Goal: Register for event/course

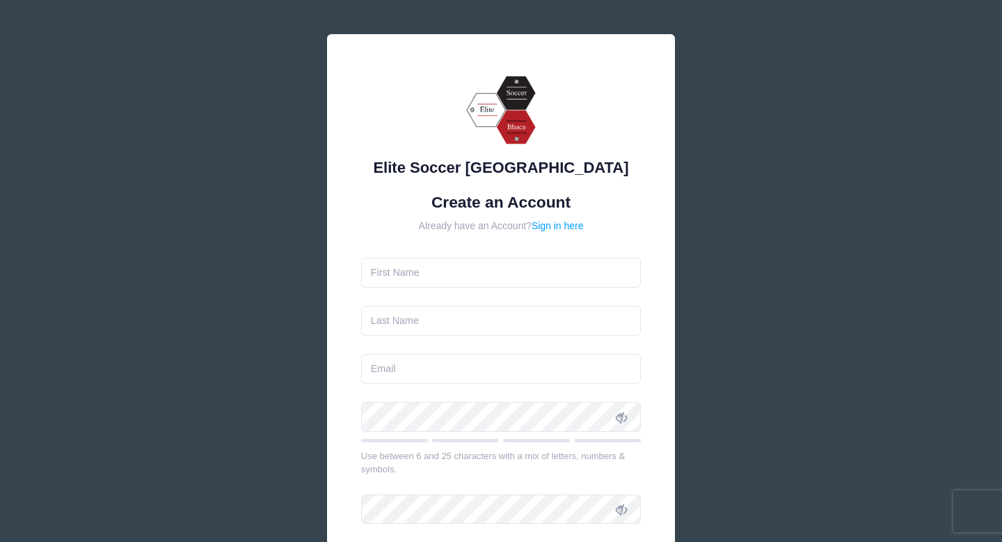
click at [455, 292] on form "Create an Account Already have an Account? Sign in here Use between 6 and 25 ch…" at bounding box center [501, 413] width 281 height 441
click at [444, 278] on input "text" at bounding box center [501, 273] width 281 height 30
type input "Ava"
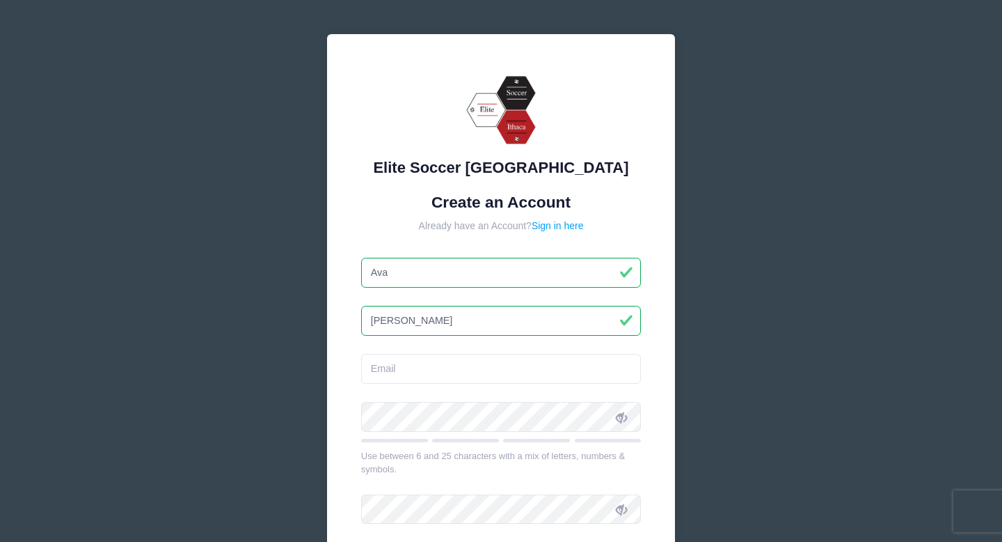
click at [421, 320] on input "Garcia HAddad" at bounding box center [501, 321] width 281 height 30
type input "Garcia Haddad"
click at [407, 368] on input "email" at bounding box center [501, 369] width 281 height 30
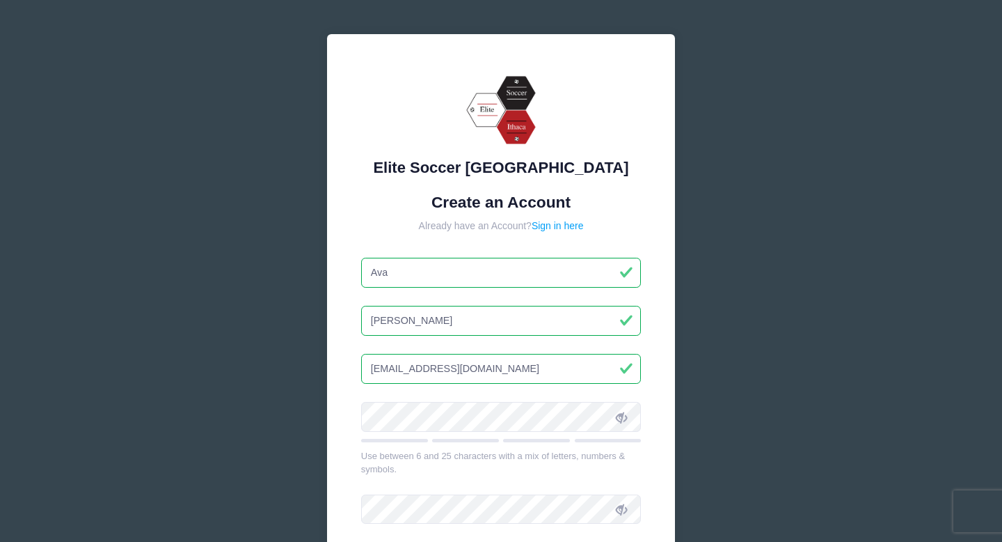
type input "[EMAIL_ADDRESS][DOMAIN_NAME]"
click at [626, 425] on span at bounding box center [622, 416] width 24 height 24
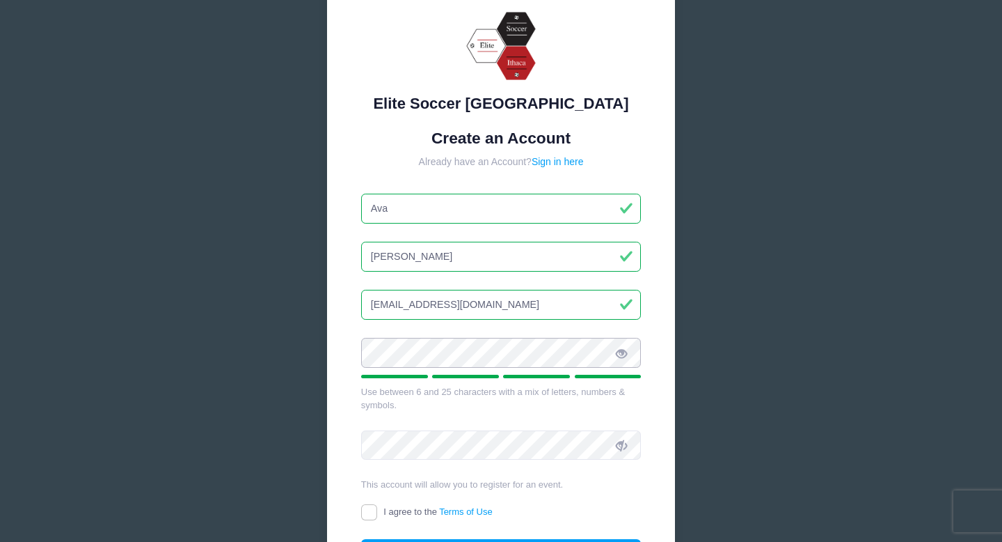
scroll to position [76, 0]
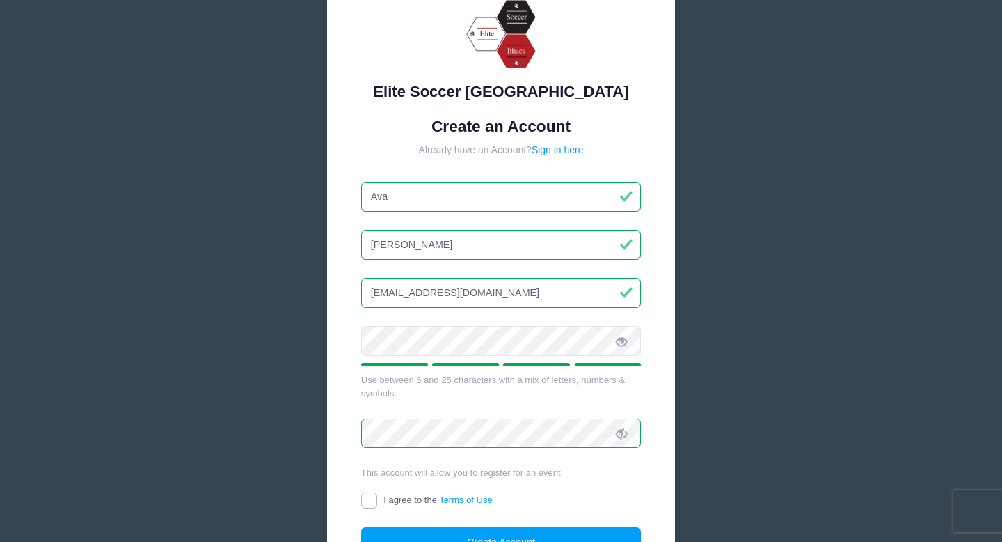
click at [373, 499] on input "I agree to the Terms of Use" at bounding box center [369, 500] width 16 height 16
checkbox input "true"
click at [443, 537] on button "Create Account" at bounding box center [501, 542] width 281 height 30
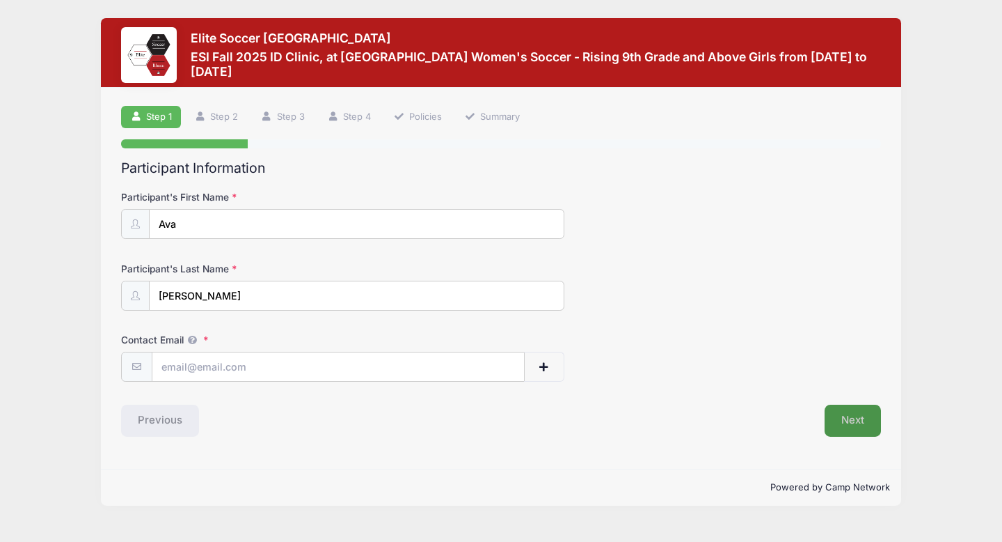
click at [849, 420] on button "Next" at bounding box center [853, 420] width 56 height 32
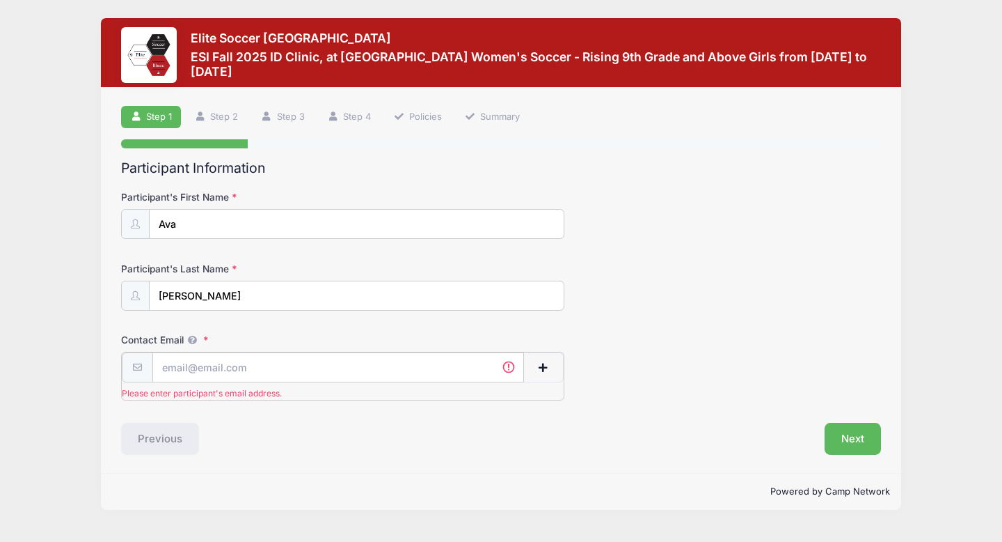
click at [313, 361] on input "Contact Email" at bounding box center [338, 367] width 372 height 30
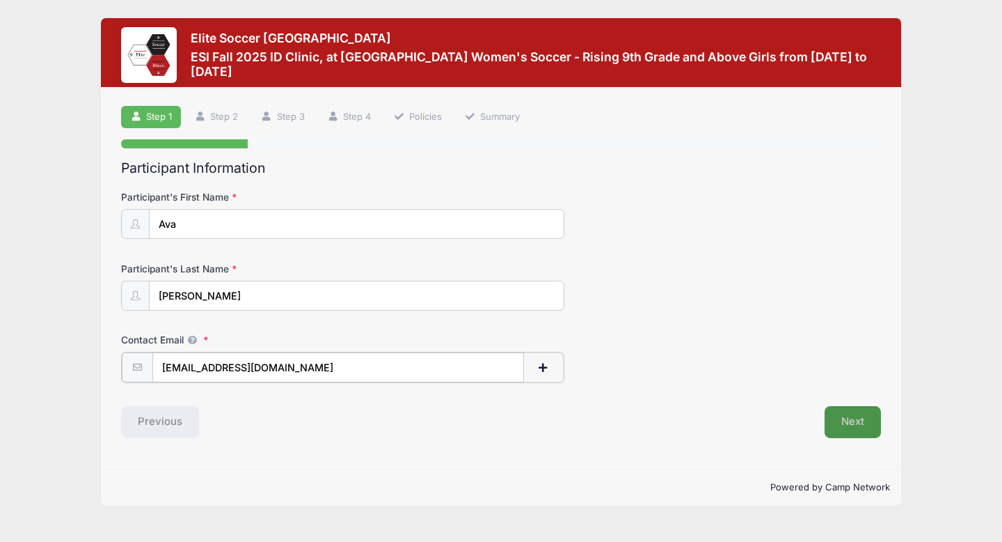
type input "[EMAIL_ADDRESS][DOMAIN_NAME]"
click at [851, 419] on button "Next" at bounding box center [853, 420] width 56 height 32
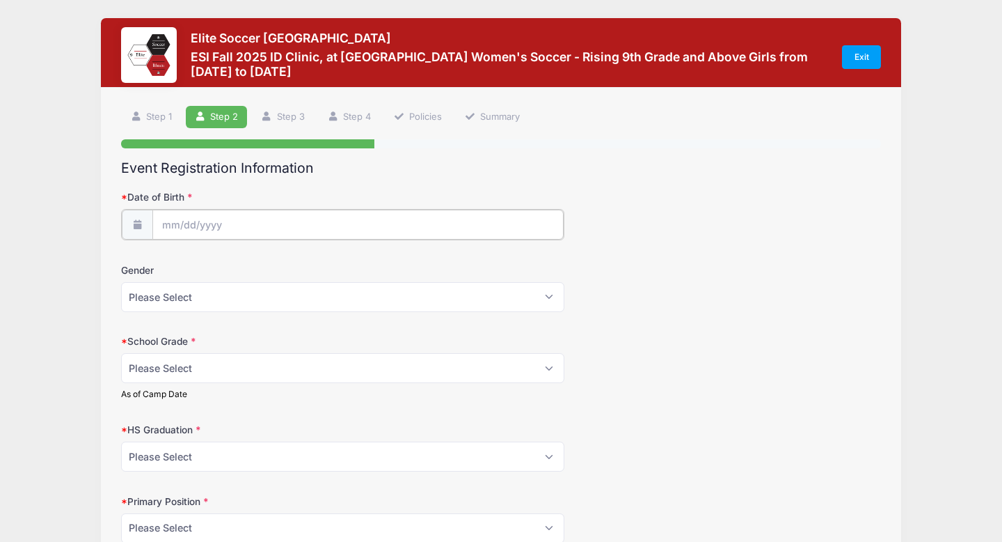
click at [385, 237] on input "Date of Birth" at bounding box center [357, 225] width 411 height 30
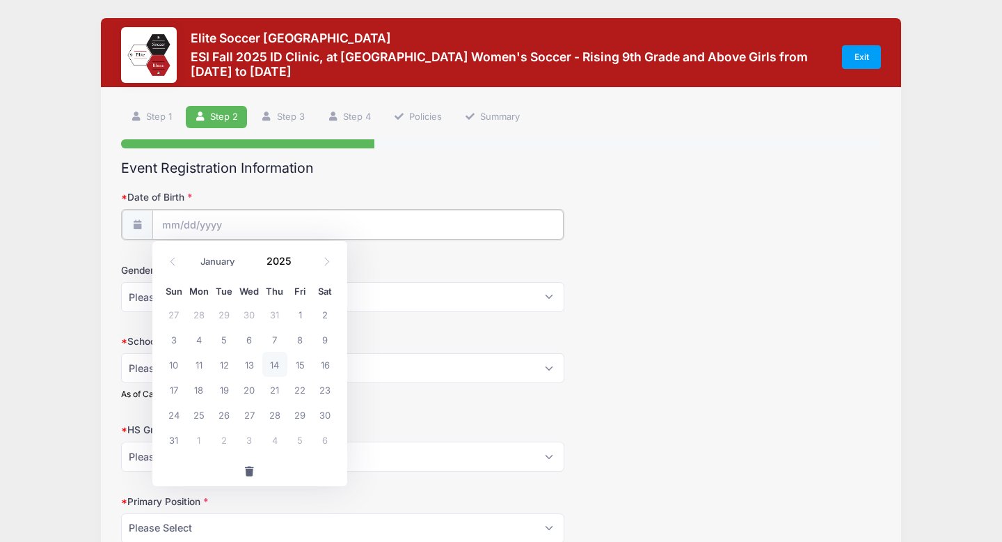
click at [179, 223] on input "Date of Birth" at bounding box center [357, 225] width 411 height 30
click at [214, 262] on select "January February March April May June July August September October November De…" at bounding box center [225, 262] width 62 height 18
click at [194, 253] on select "January February March April May June July August September October November De…" at bounding box center [225, 262] width 62 height 18
click at [286, 261] on input "2025" at bounding box center [282, 261] width 45 height 21
click at [299, 264] on span at bounding box center [301, 266] width 10 height 10
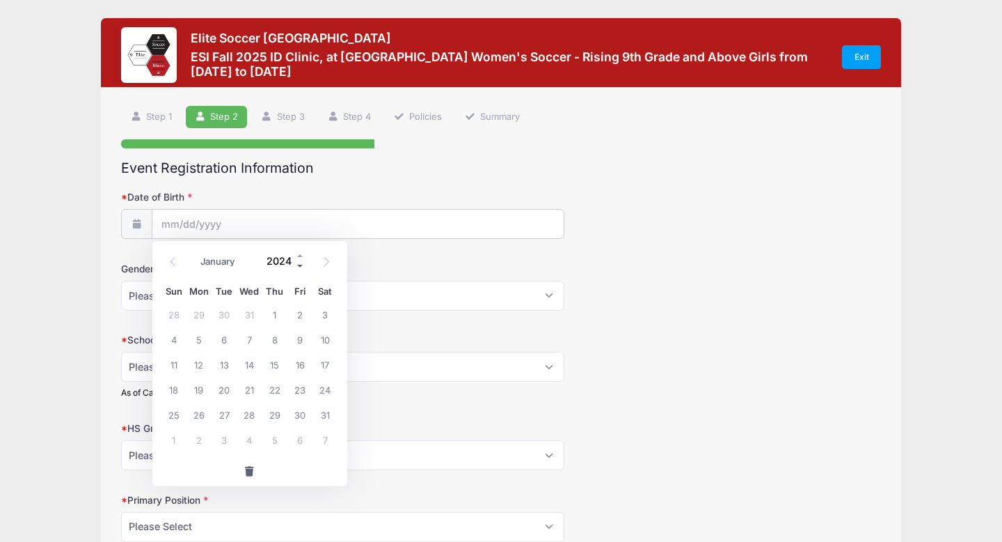
click at [299, 264] on span at bounding box center [301, 266] width 10 height 10
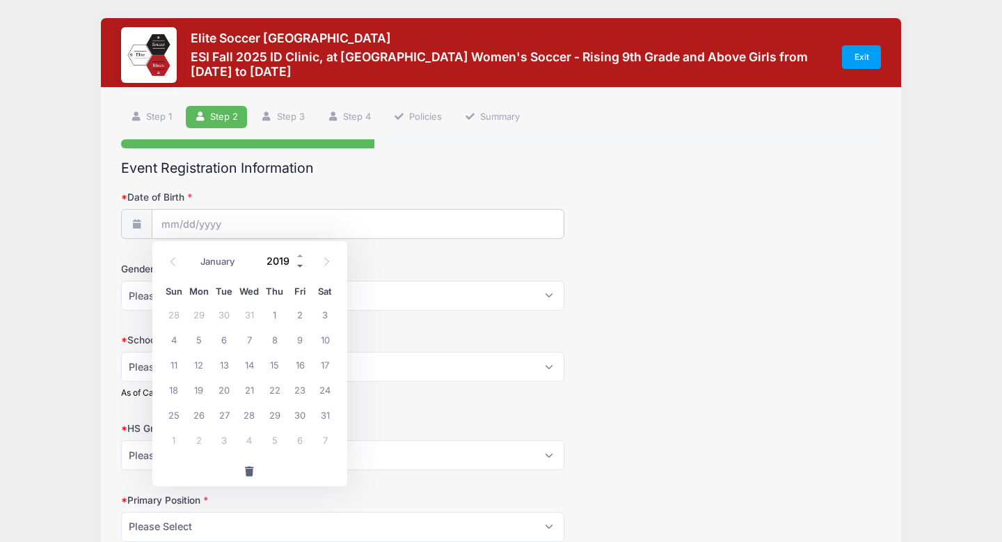
click at [299, 264] on span at bounding box center [301, 266] width 10 height 10
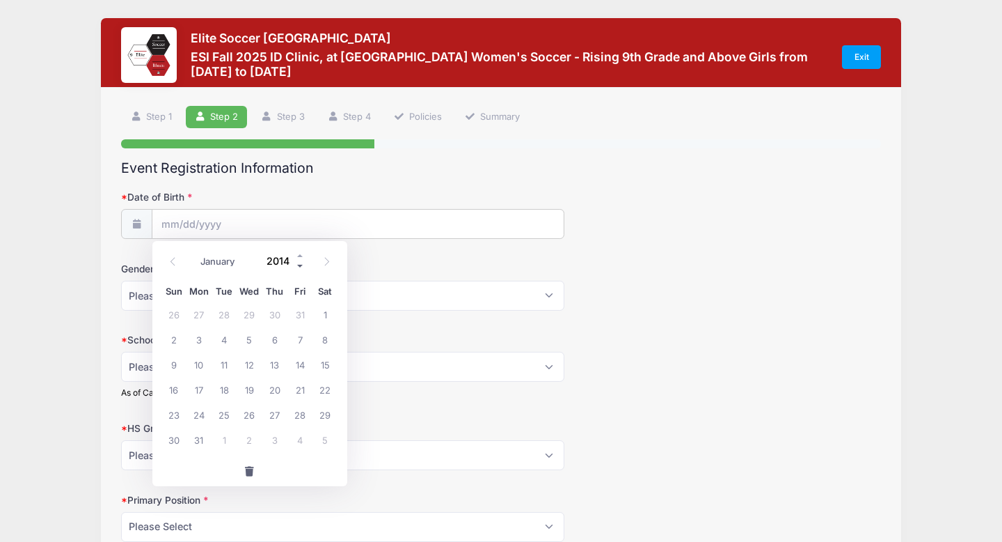
click at [299, 264] on span at bounding box center [301, 266] width 10 height 10
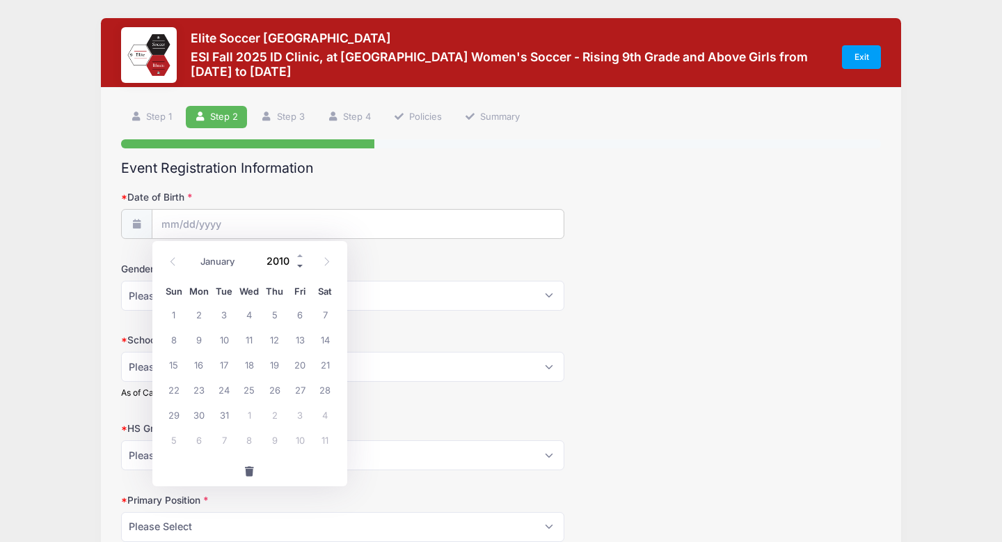
type input "2009"
click at [227, 339] on span "4" at bounding box center [224, 339] width 25 height 25
type input "[DATE]"
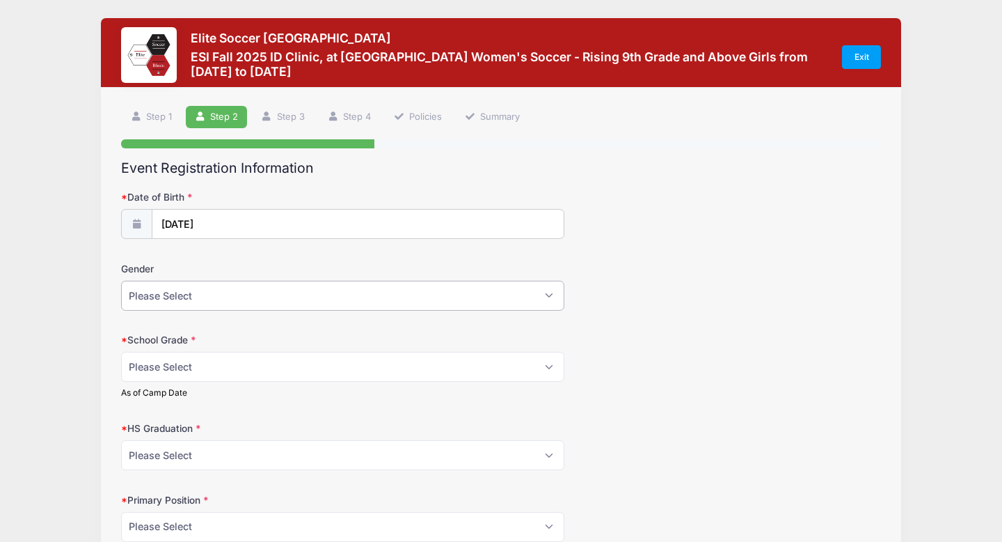
click at [185, 305] on select "Please Select [DEMOGRAPHIC_DATA] [DEMOGRAPHIC_DATA]" at bounding box center [342, 296] width 443 height 30
select select "[DEMOGRAPHIC_DATA]"
click at [121, 281] on select "Please Select [DEMOGRAPHIC_DATA] [DEMOGRAPHIC_DATA]" at bounding box center [342, 296] width 443 height 30
click at [170, 365] on select "Please Select Freshman Sophomore Junior Senior Graduated HS" at bounding box center [342, 367] width 443 height 30
select select "Junior"
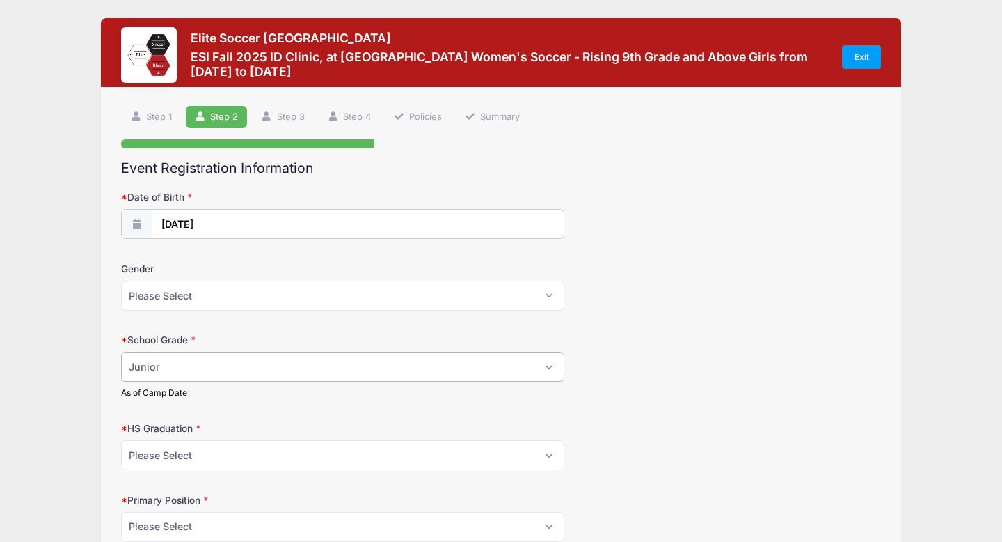
click at [121, 352] on select "Please Select Freshman Sophomore Junior Senior Graduated HS" at bounding box center [342, 367] width 443 height 30
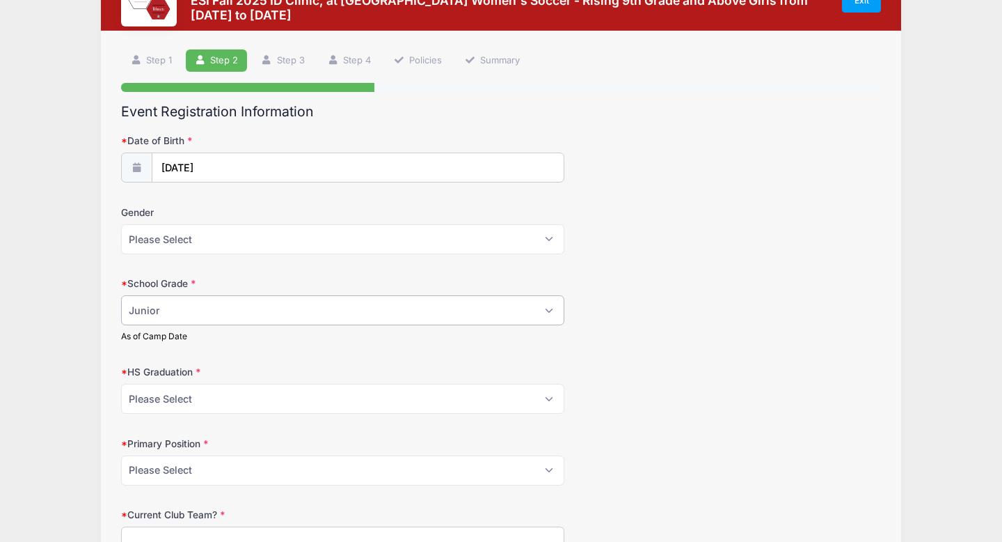
scroll to position [72, 0]
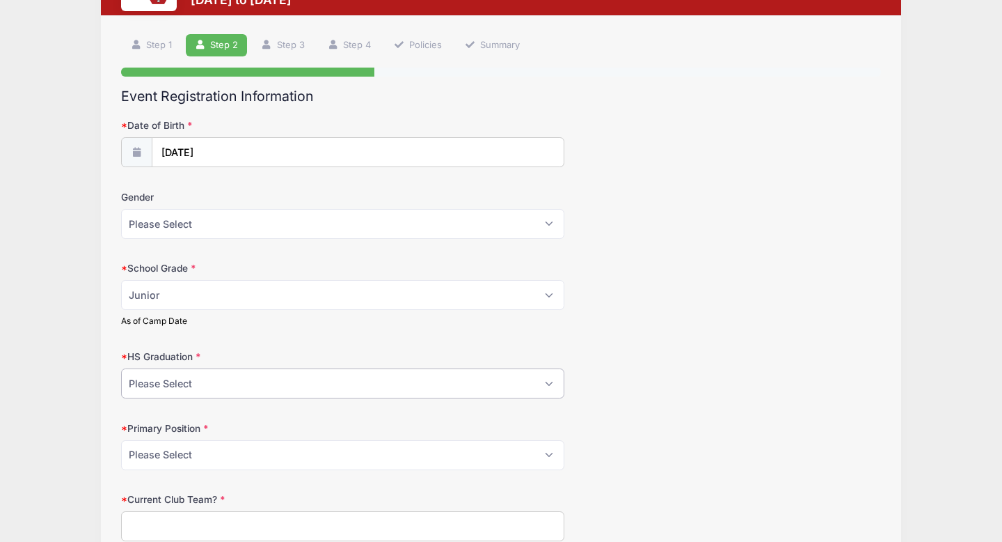
click at [154, 381] on select "Please Select 2021 2022 2023 2024 2025 2026 2027 2028 2029 2030" at bounding box center [342, 383] width 443 height 30
select select "2027"
click at [121, 368] on select "Please Select 2021 2022 2023 2024 2025 2026 2027 2028 2029 2030" at bounding box center [342, 383] width 443 height 30
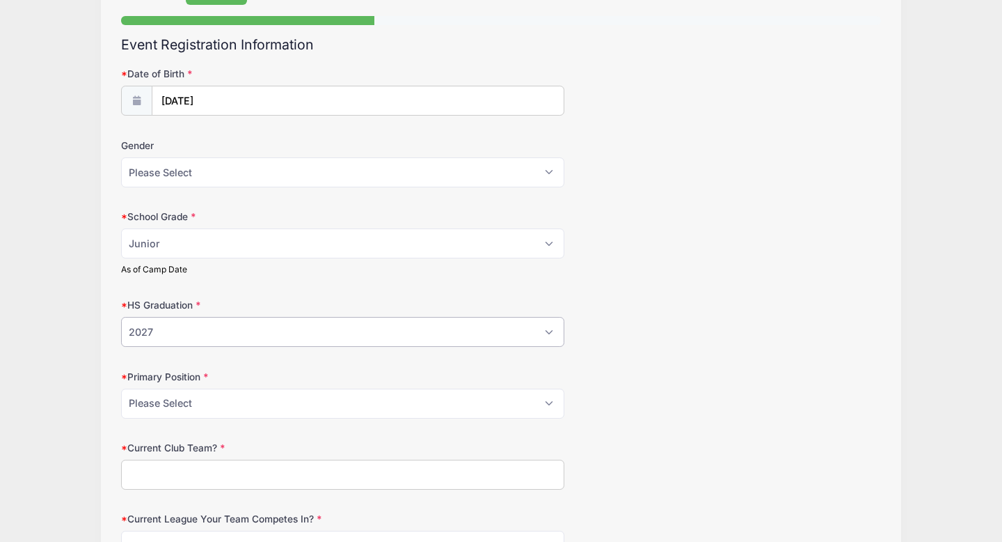
scroll to position [145, 0]
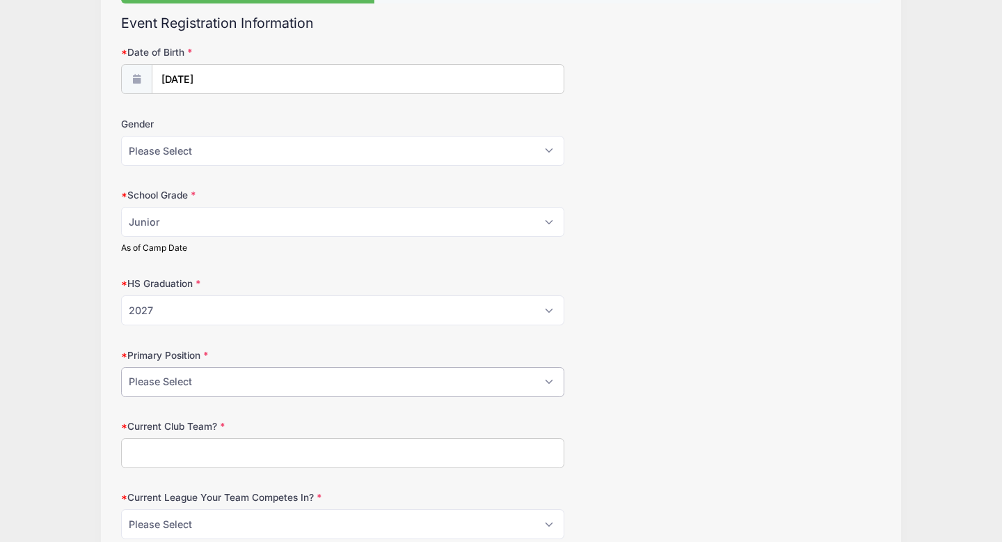
click at [157, 389] on select "Please Select GK Center Defender Wide Defender Center Midfielder Wide Forward C…" at bounding box center [342, 382] width 443 height 30
select select "Center Midfielder"
click at [121, 367] on select "Please Select GK Center Defender Wide Defender Center Midfielder Wide Forward C…" at bounding box center [342, 382] width 443 height 30
click at [152, 468] on form "Date of Birth [DATE] Gender Please Select [DEMOGRAPHIC_DATA] [DEMOGRAPHIC_DATA]…" at bounding box center [501, 292] width 760 height 494
click at [150, 454] on input "Current Club Team?" at bounding box center [342, 453] width 443 height 30
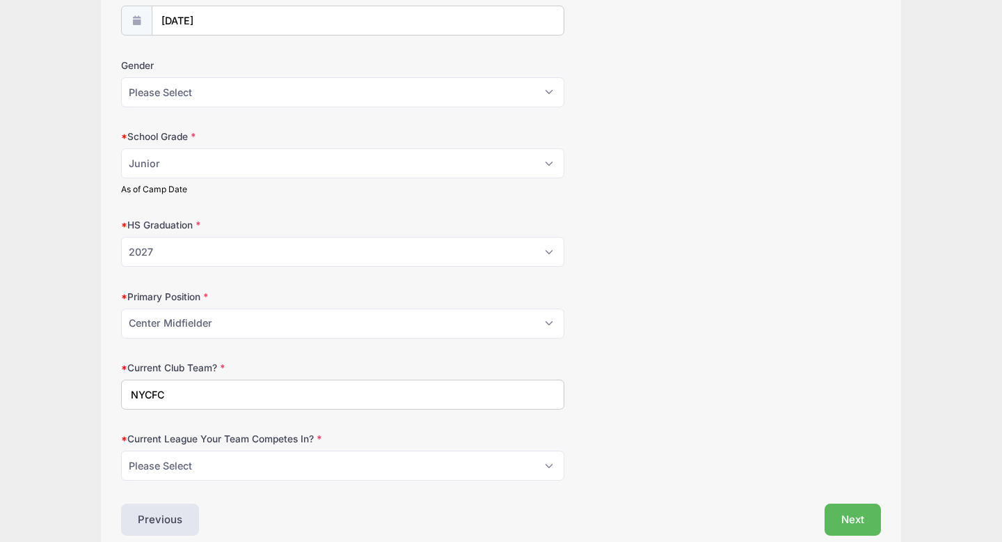
scroll to position [235, 0]
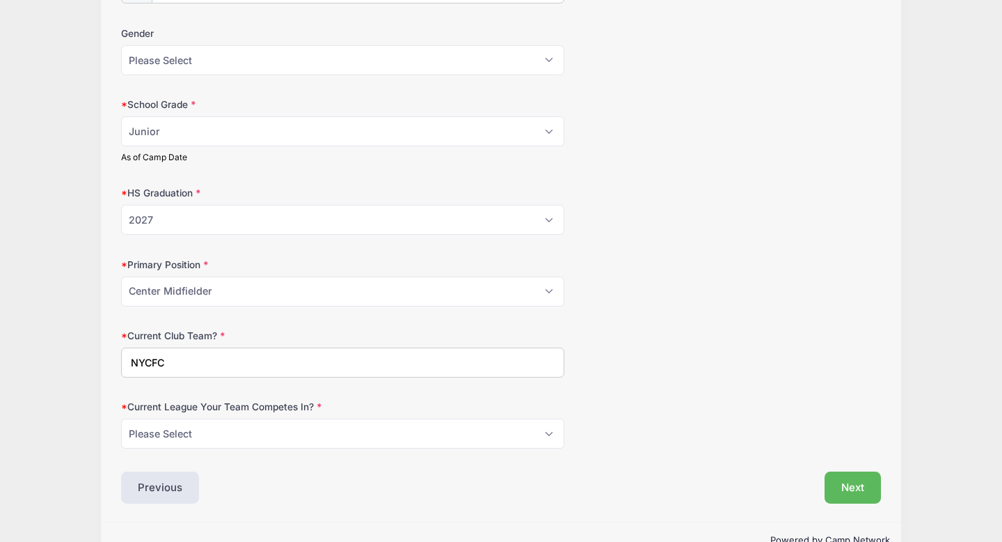
type input "NYCFC"
click at [159, 430] on select "Please Select ECNL ECRL [GEOGRAPHIC_DATA] Other" at bounding box center [342, 433] width 443 height 30
select select "GA"
click at [121, 418] on select "Please Select ECNL ECRL [GEOGRAPHIC_DATA] Other" at bounding box center [342, 433] width 443 height 30
click at [836, 479] on button "Next" at bounding box center [853, 487] width 56 height 32
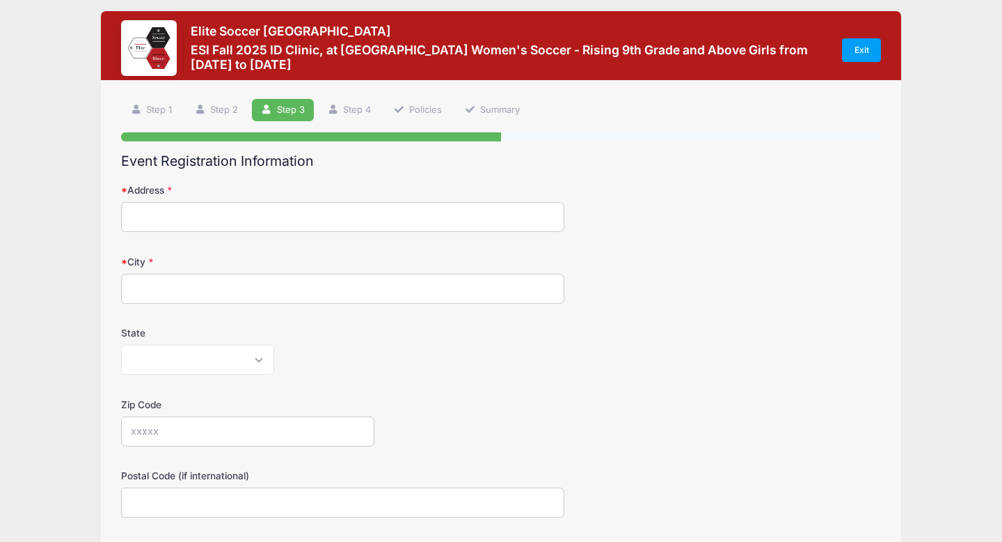
scroll to position [0, 0]
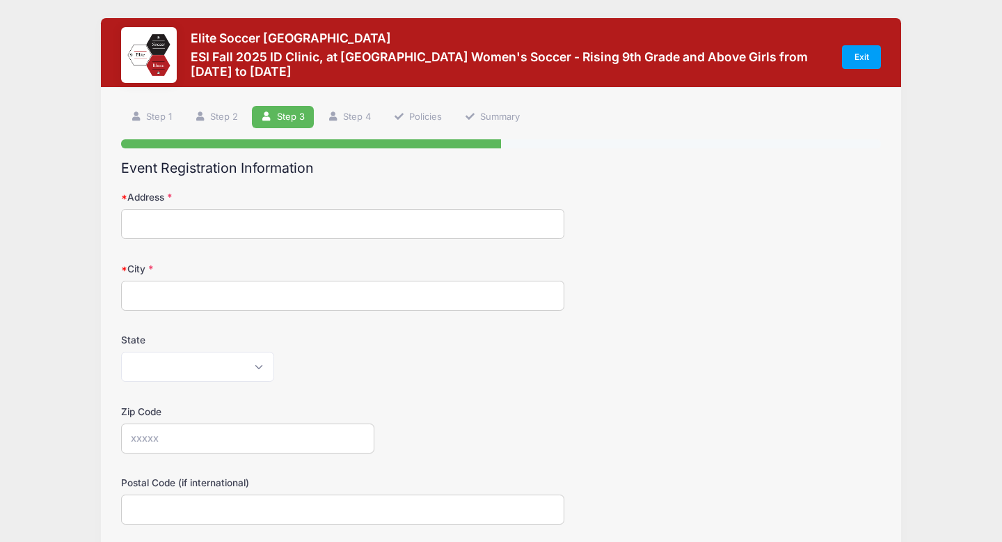
click at [288, 221] on input "Address" at bounding box center [342, 224] width 443 height 30
type input "[STREET_ADDRESS]"
click at [256, 291] on input "City" at bounding box center [342, 296] width 443 height 30
type input "[US_STATE]"
click at [234, 363] on select "[US_STATE] [US_STATE] [US_STATE] [US_STATE] [US_STATE] Armed Forces Africa Arme…" at bounding box center [197, 367] width 153 height 30
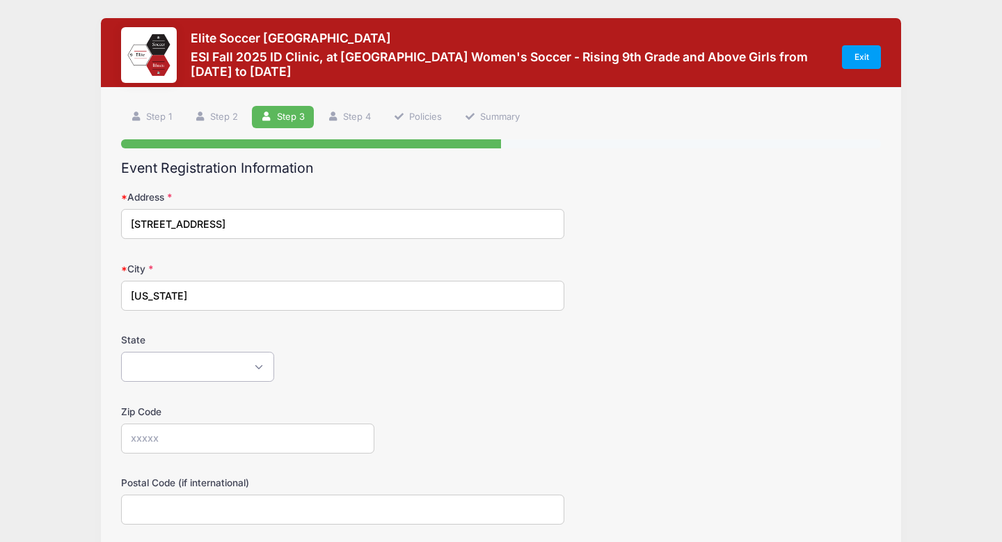
select select "NY"
click at [121, 352] on select "[US_STATE] [US_STATE] [US_STATE] [US_STATE] [US_STATE] Armed Forces Africa Arme…" at bounding box center [197, 367] width 153 height 30
click at [186, 374] on select "[US_STATE] [US_STATE] [US_STATE] [US_STATE] [US_STATE] Armed Forces Africa Arme…" at bounding box center [197, 367] width 153 height 30
click at [121, 352] on select "[US_STATE] [US_STATE] [US_STATE] [US_STATE] [US_STATE] Armed Forces Africa Arme…" at bounding box center [197, 367] width 153 height 30
click at [182, 434] on input "Zip Code" at bounding box center [247, 438] width 253 height 30
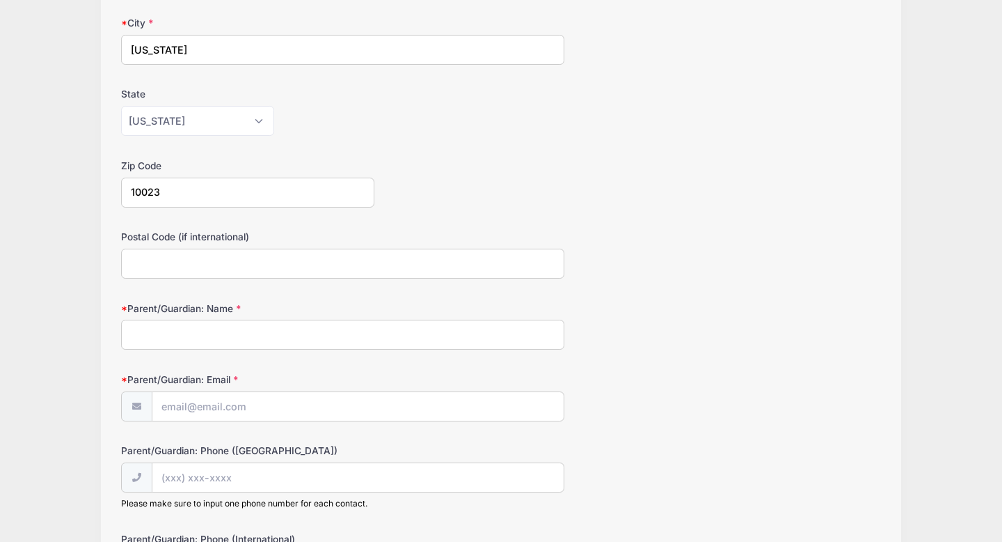
scroll to position [248, 0]
type input "10023"
click at [203, 332] on input "Parent/Guardian: Name" at bounding box center [342, 332] width 443 height 30
type input "[PERSON_NAME]"
type input "[PERSON_NAME][EMAIL_ADDRESS][DOMAIN_NAME]"
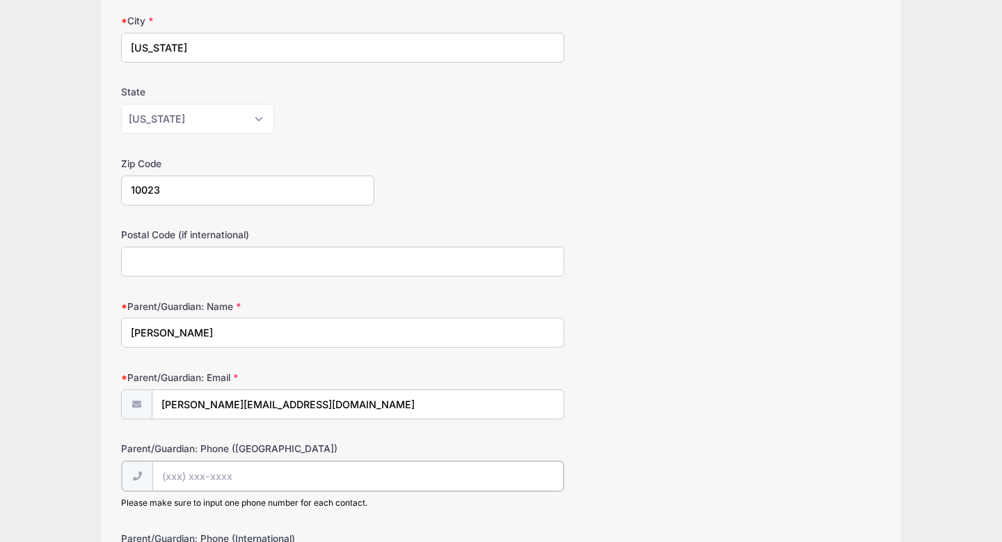
click at [197, 490] on div at bounding box center [342, 475] width 443 height 31
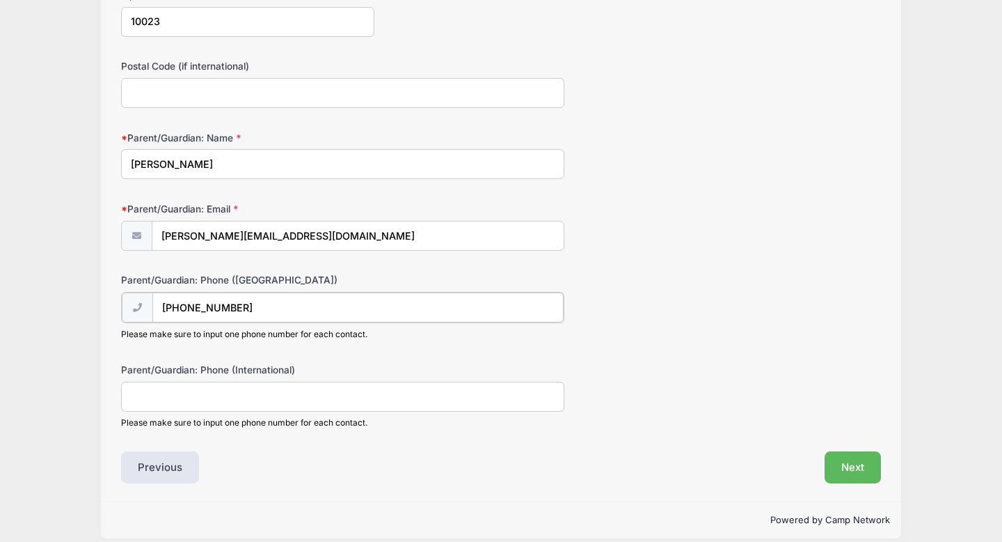
scroll to position [430, 0]
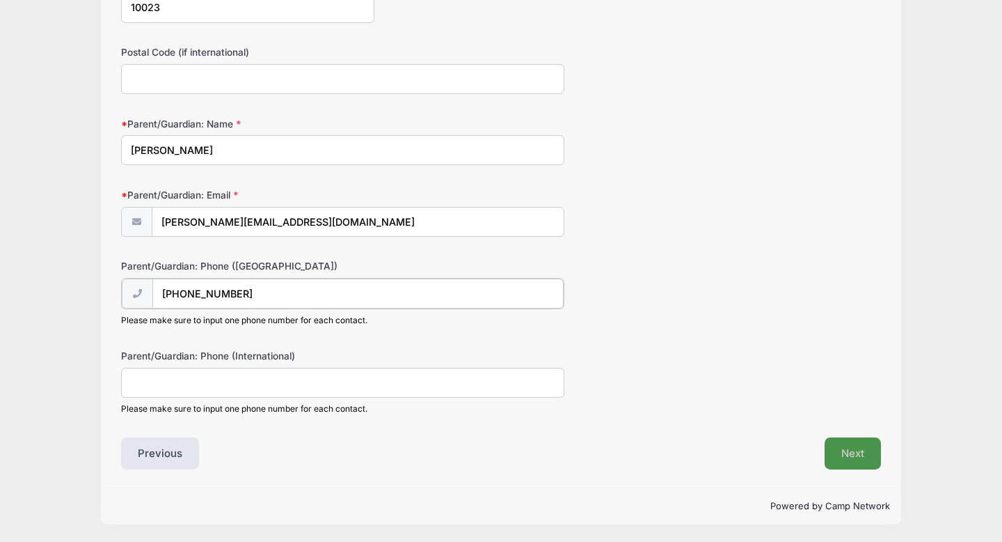
type input "[PHONE_NUMBER]"
click at [851, 443] on button "Next" at bounding box center [853, 453] width 56 height 32
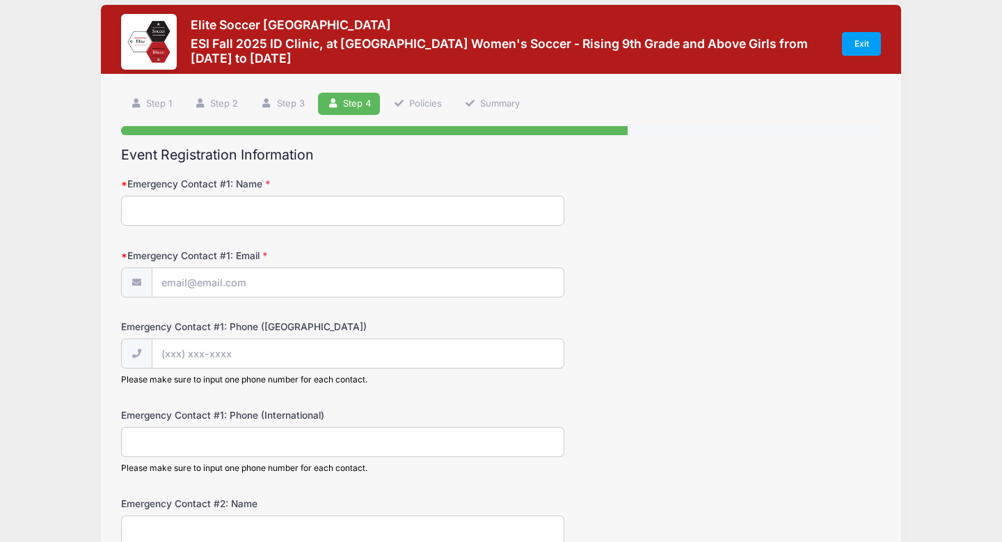
scroll to position [0, 0]
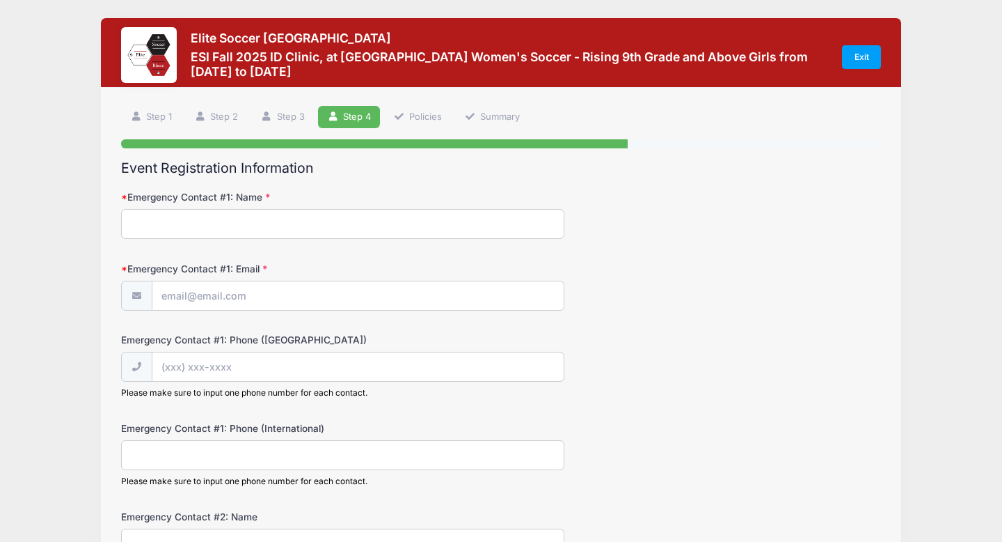
click at [329, 235] on input "Emergency Contact #1: Name" at bounding box center [342, 224] width 443 height 30
type input "[PERSON_NAME]"
click at [219, 300] on input "Emergency Contact #1: Email" at bounding box center [357, 296] width 411 height 30
type input "[PERSON_NAME][EMAIL_ADDRESS][DOMAIN_NAME]"
click at [217, 366] on input "Emergency Contact #1: Phone ([GEOGRAPHIC_DATA])" at bounding box center [357, 367] width 411 height 30
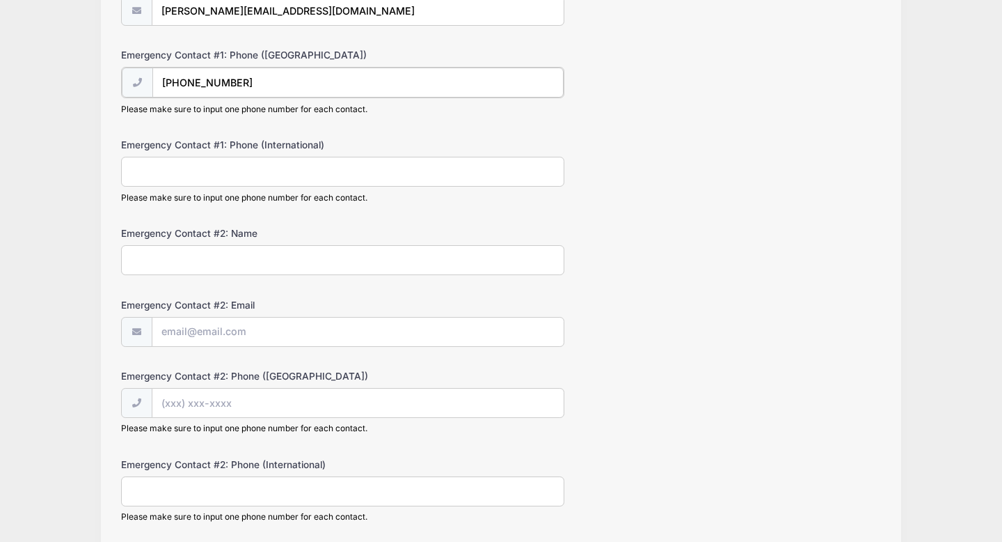
scroll to position [277, 0]
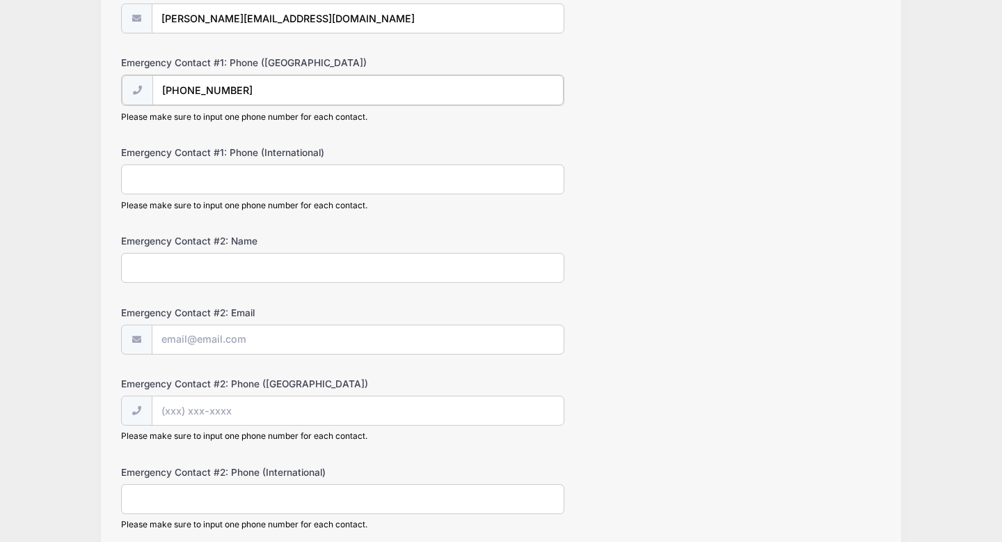
type input "[PHONE_NUMBER]"
click at [225, 264] on input "Emergency Contact #2: Name" at bounding box center [342, 266] width 443 height 30
type input "[PERSON_NAME]"
click at [225, 344] on input "Emergency Contact #2: Email" at bounding box center [357, 339] width 411 height 30
type input "[PERSON_NAME][EMAIL_ADDRESS][DOMAIN_NAME]"
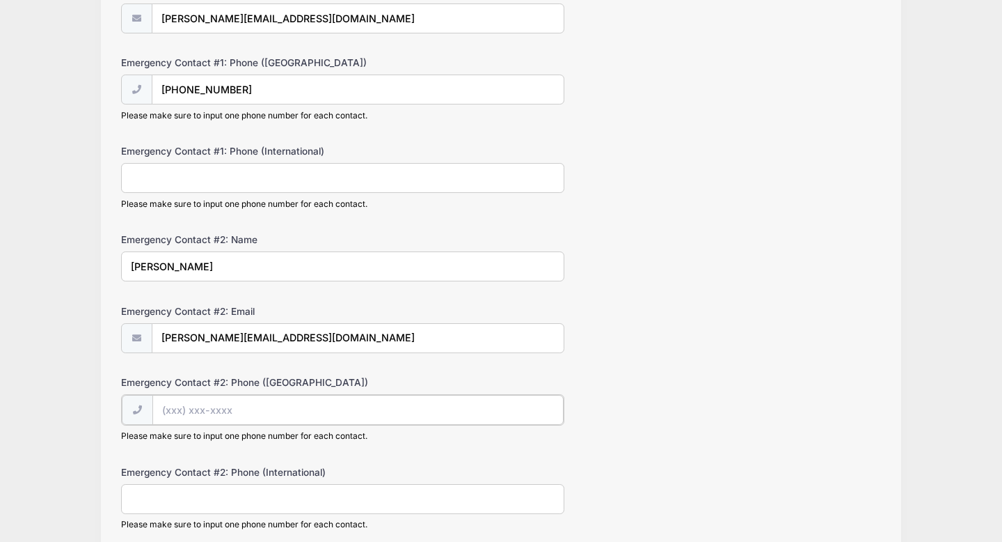
click at [195, 414] on input "Emergency Contact #2: Phone ([GEOGRAPHIC_DATA])" at bounding box center [357, 410] width 411 height 30
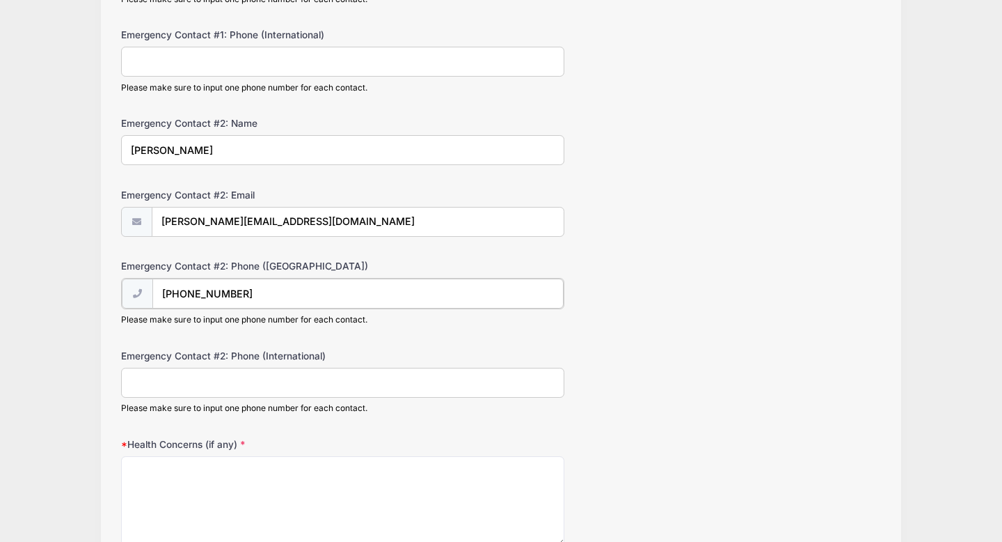
scroll to position [402, 0]
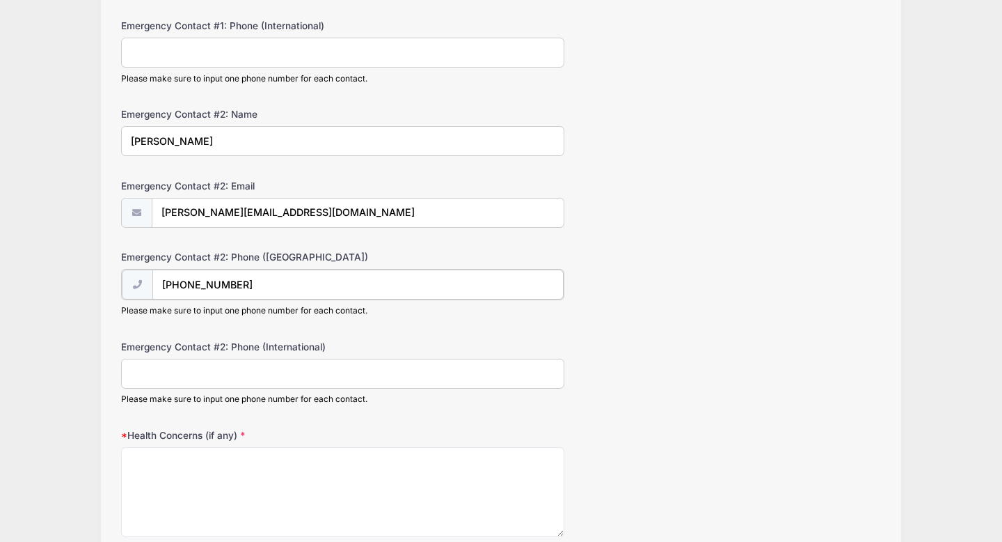
type input "[PHONE_NUMBER]"
click at [162, 482] on textarea "Health Concerns (if any)" at bounding box center [342, 491] width 443 height 90
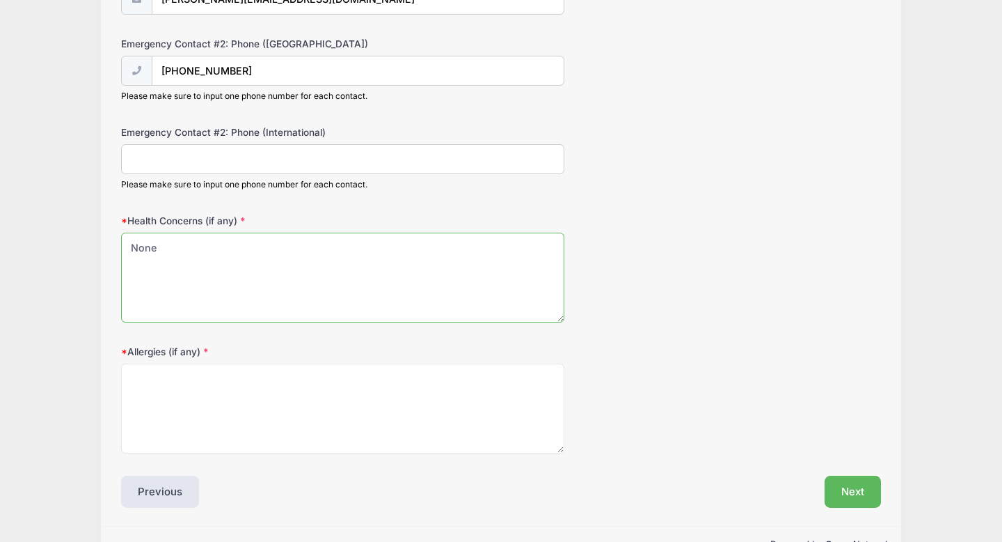
scroll to position [627, 0]
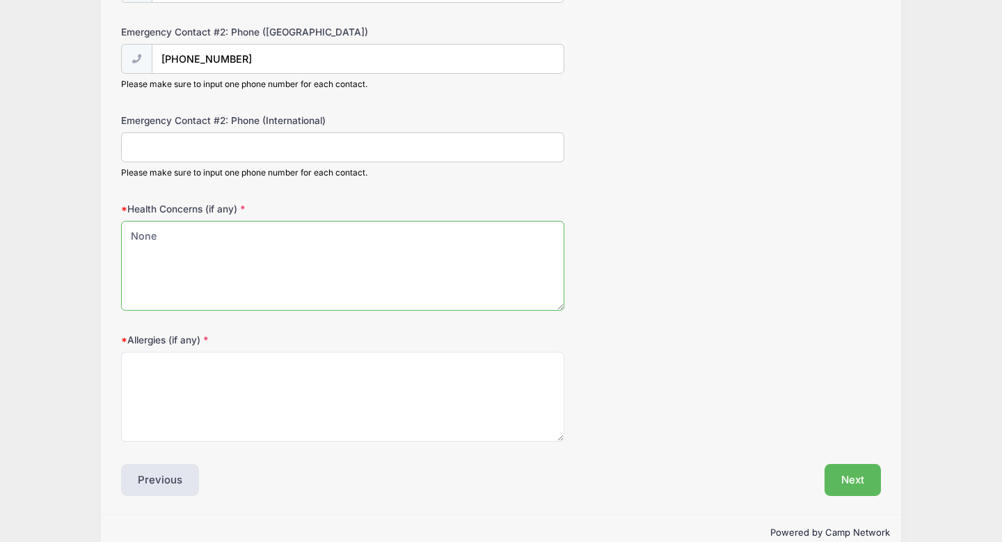
type textarea "None"
click at [183, 398] on textarea "Allergies (if any)" at bounding box center [342, 397] width 443 height 90
type textarea "None"
click at [853, 491] on button "Next" at bounding box center [853, 480] width 56 height 32
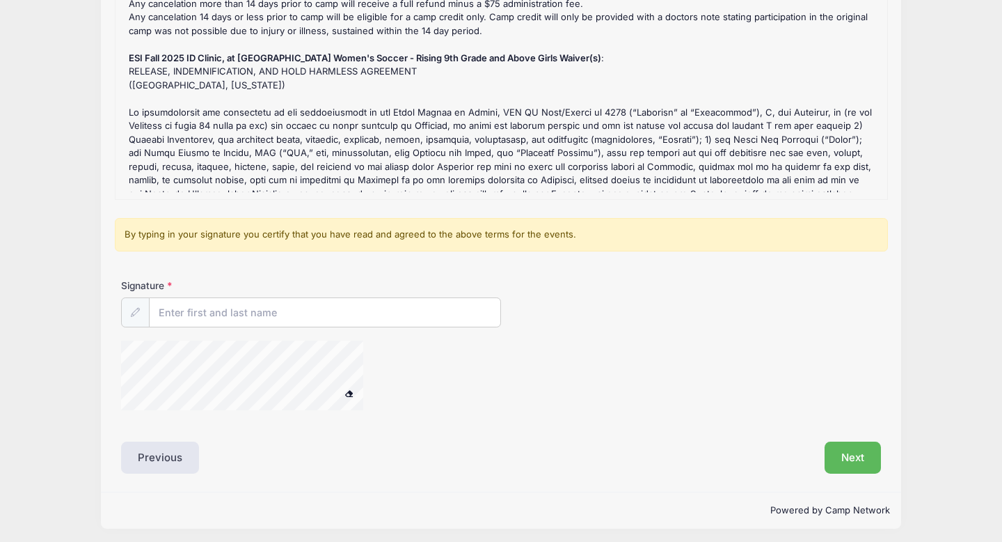
scroll to position [208, 0]
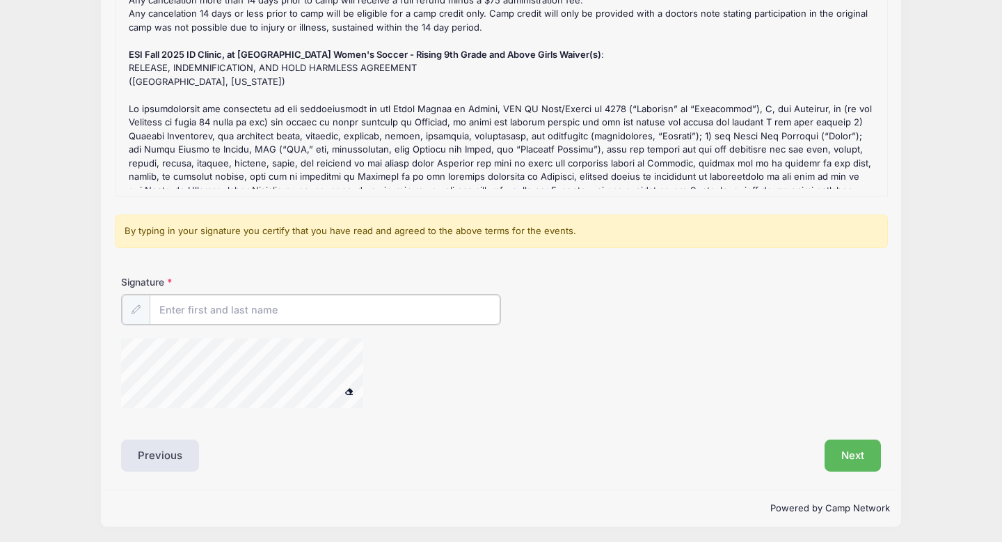
click at [360, 304] on input "Signature" at bounding box center [325, 309] width 351 height 30
type input "[PERSON_NAME]"
click at [865, 463] on button "Next" at bounding box center [853, 454] width 56 height 32
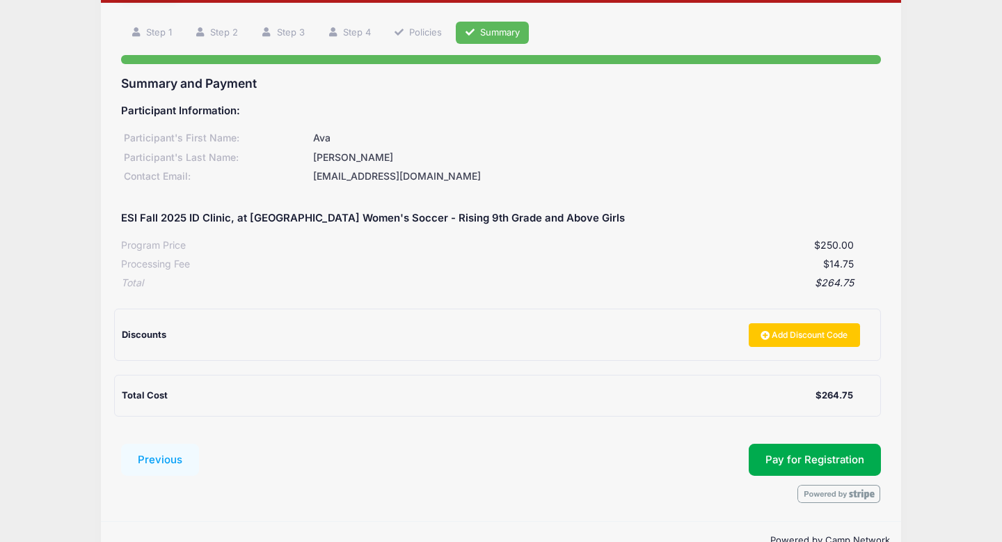
scroll to position [118, 0]
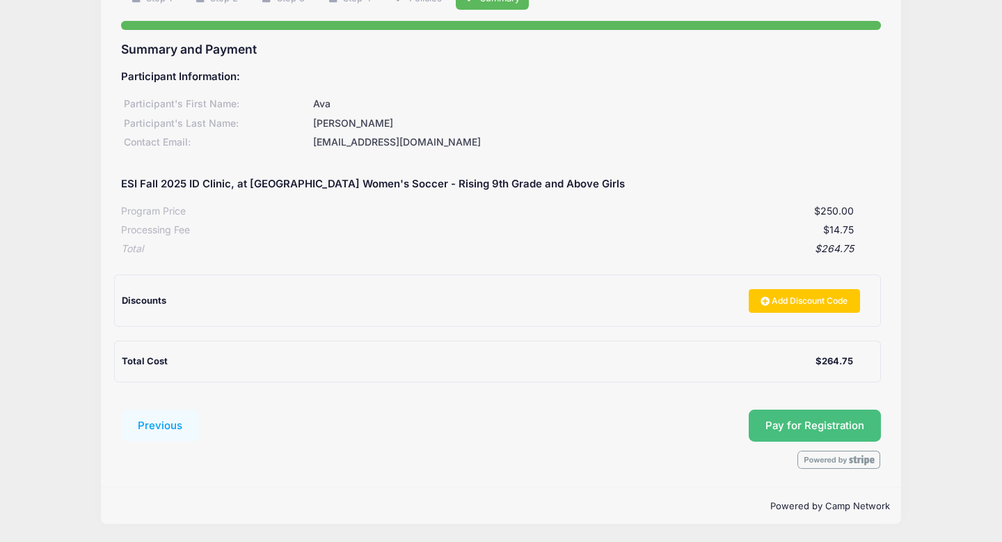
click at [826, 421] on span "Pay for Registration" at bounding box center [815, 425] width 99 height 13
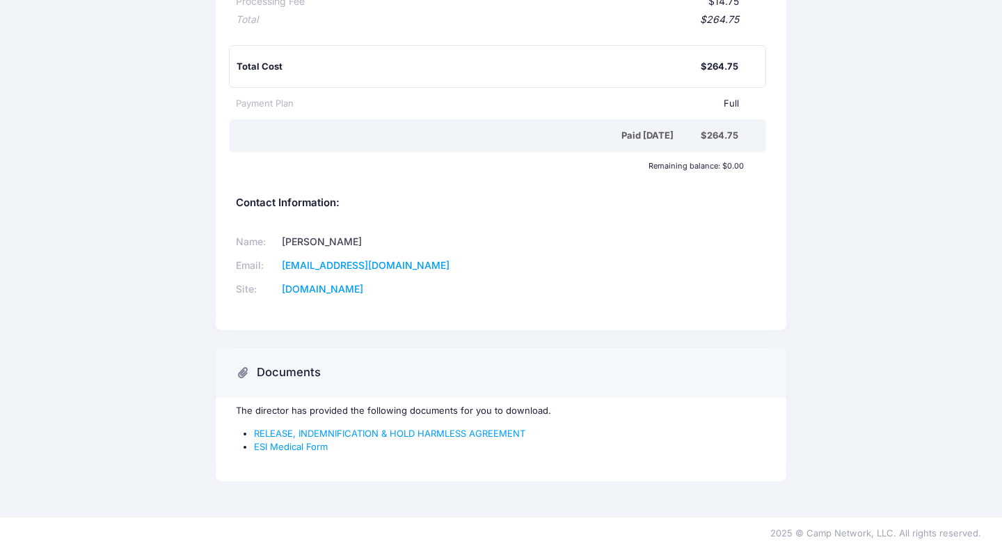
scroll to position [367, 0]
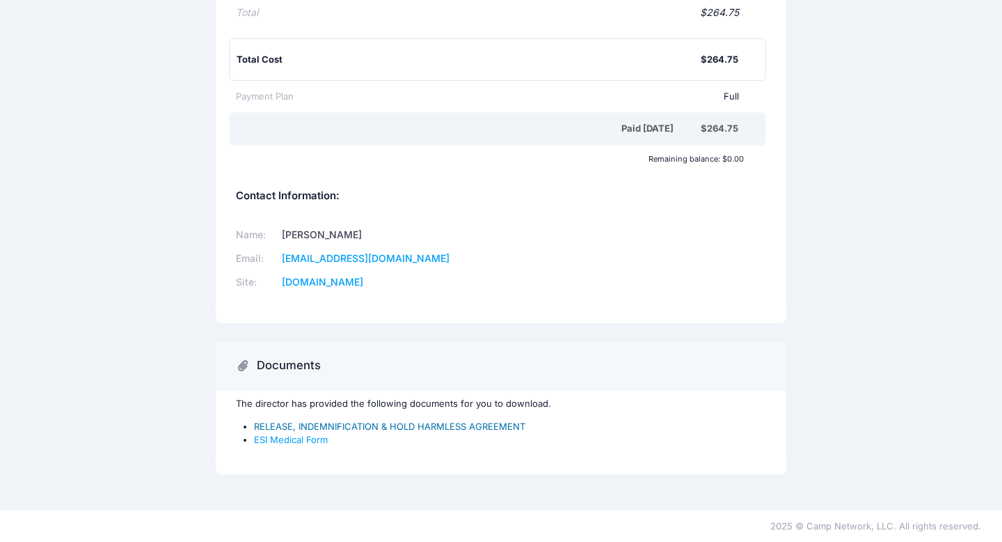
click at [313, 429] on link "RELEASE, INDEMNIFICATION & HOLD HARMLESS AGREEMENT" at bounding box center [390, 425] width 272 height 11
click at [307, 437] on link "ESI Medical Form" at bounding box center [291, 439] width 74 height 11
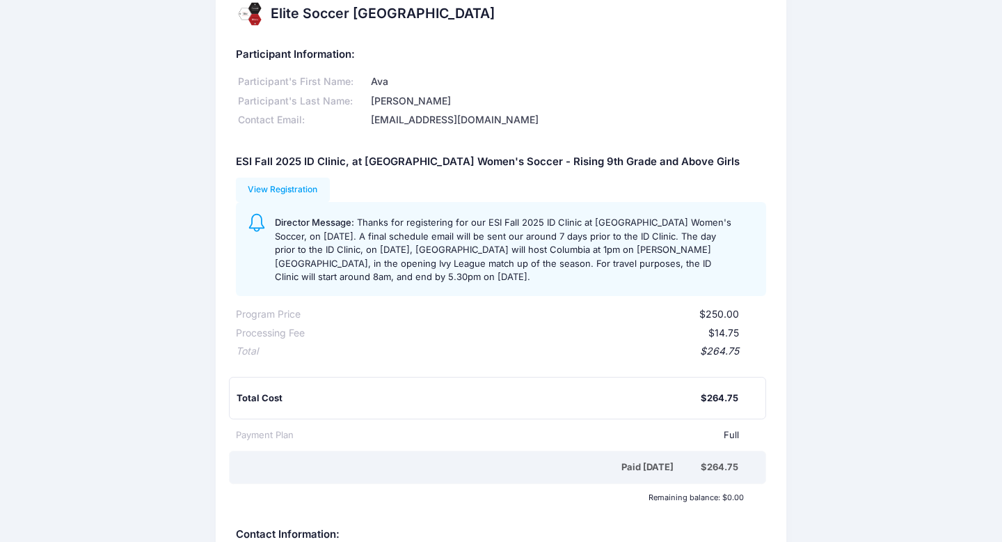
scroll to position [31, 0]
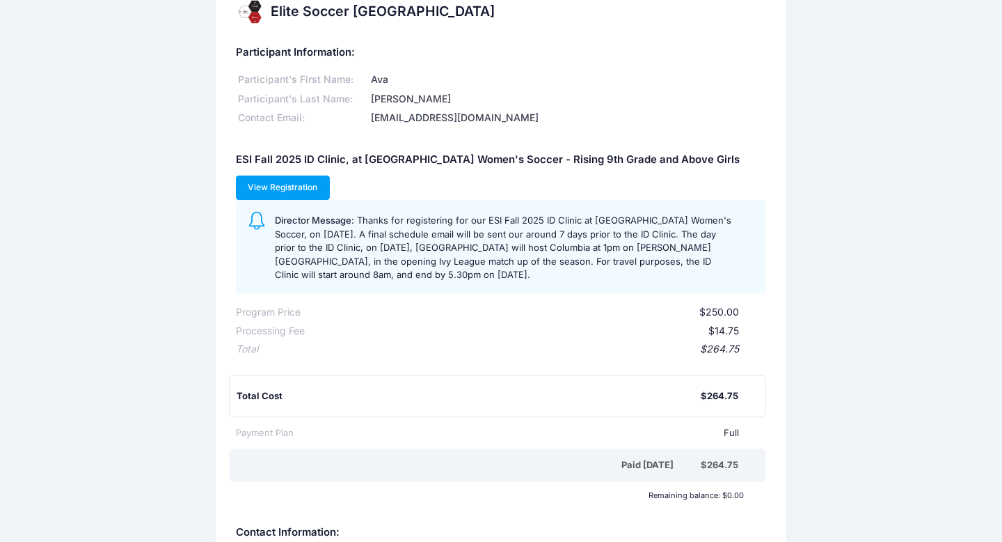
click at [284, 187] on link "View Registration" at bounding box center [283, 187] width 94 height 24
